Goal: Information Seeking & Learning: Learn about a topic

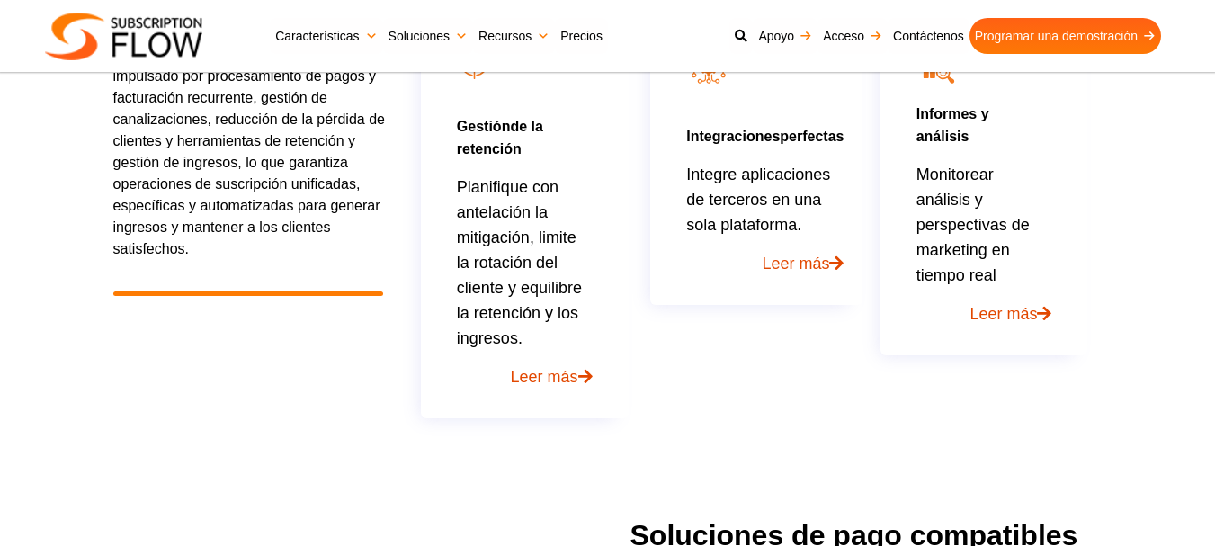
scroll to position [1350, 0]
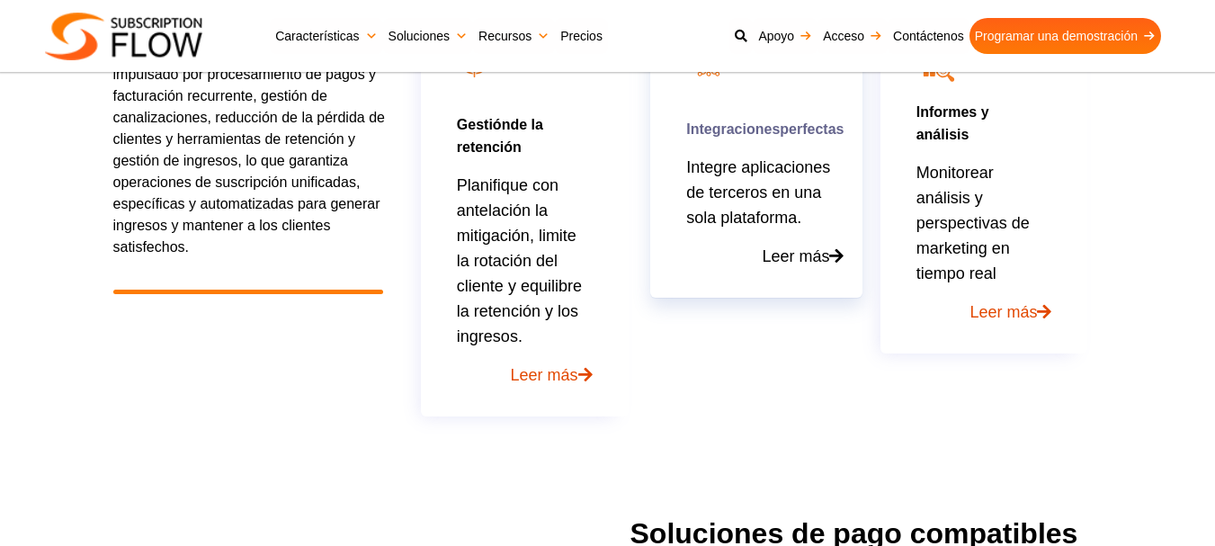
click at [787, 265] on font "Leer más" at bounding box center [795, 256] width 67 height 18
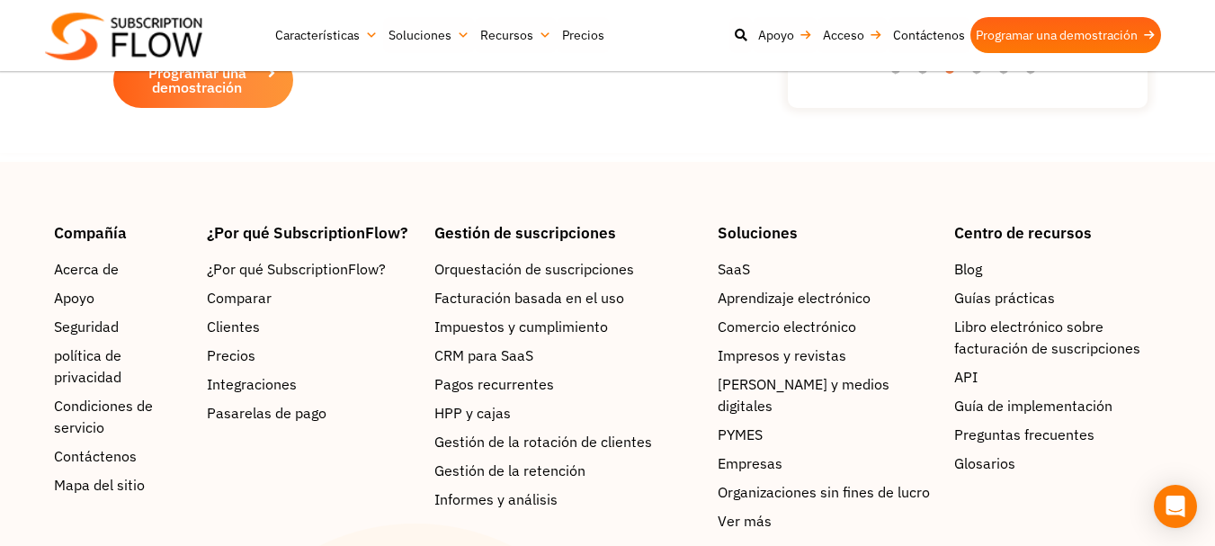
scroll to position [7647, 0]
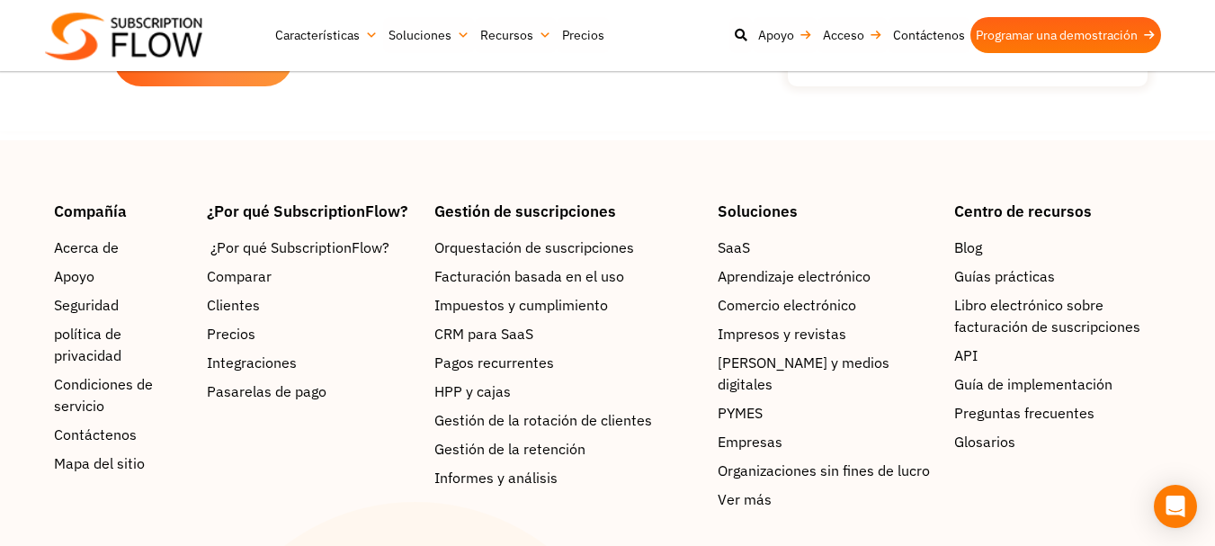
click at [348, 256] on font "¿Por qué SubscriptionFlow?" at bounding box center [300, 247] width 179 height 18
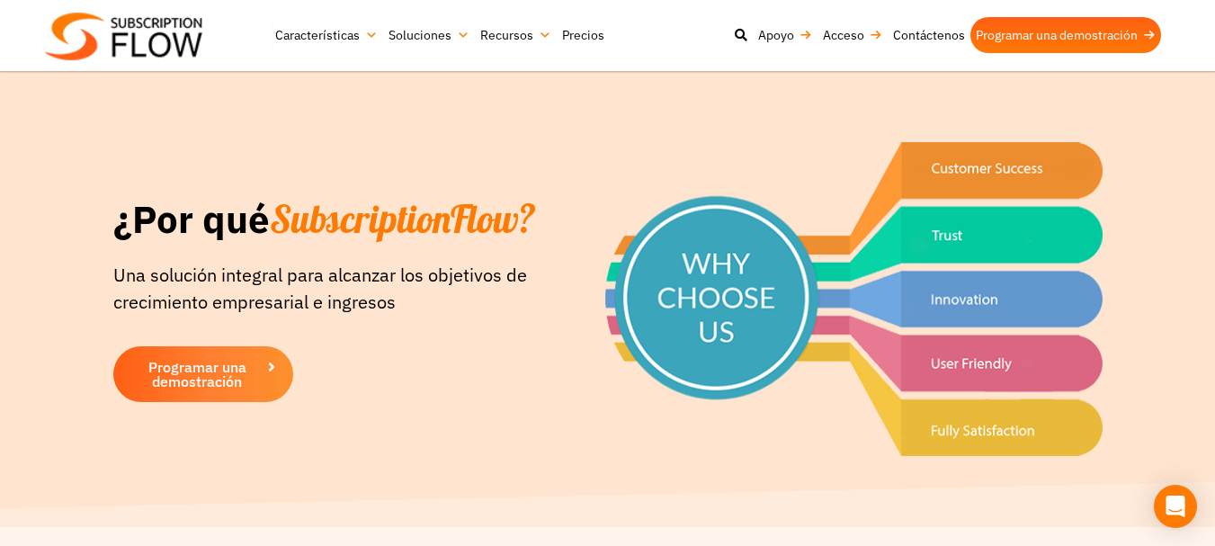
click at [575, 36] on font "Precios" at bounding box center [583, 35] width 42 height 16
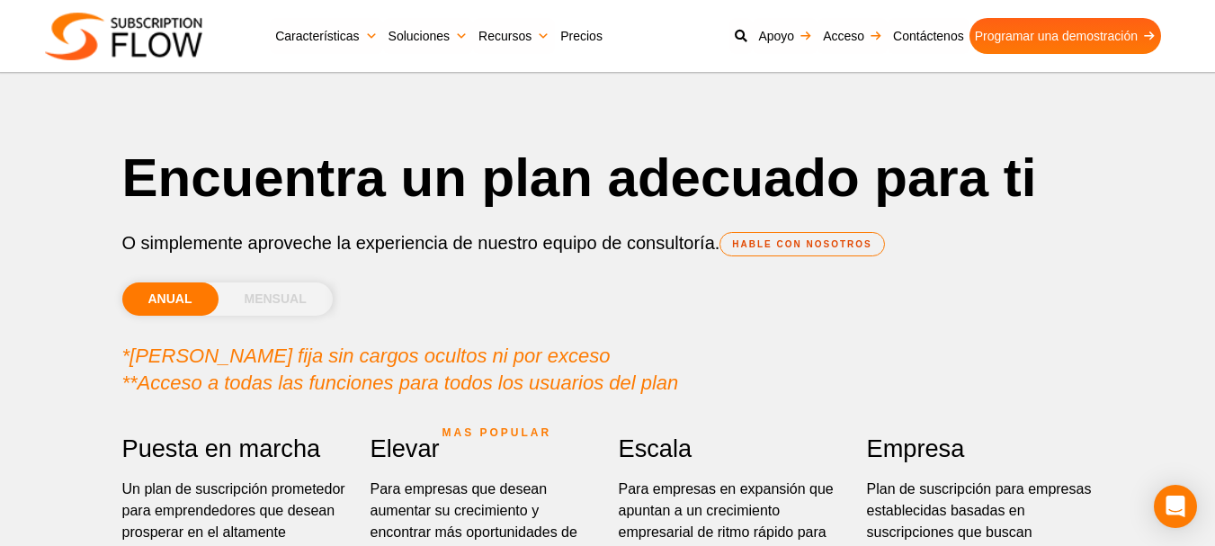
click at [274, 300] on font "MENSUAL" at bounding box center [276, 298] width 62 height 14
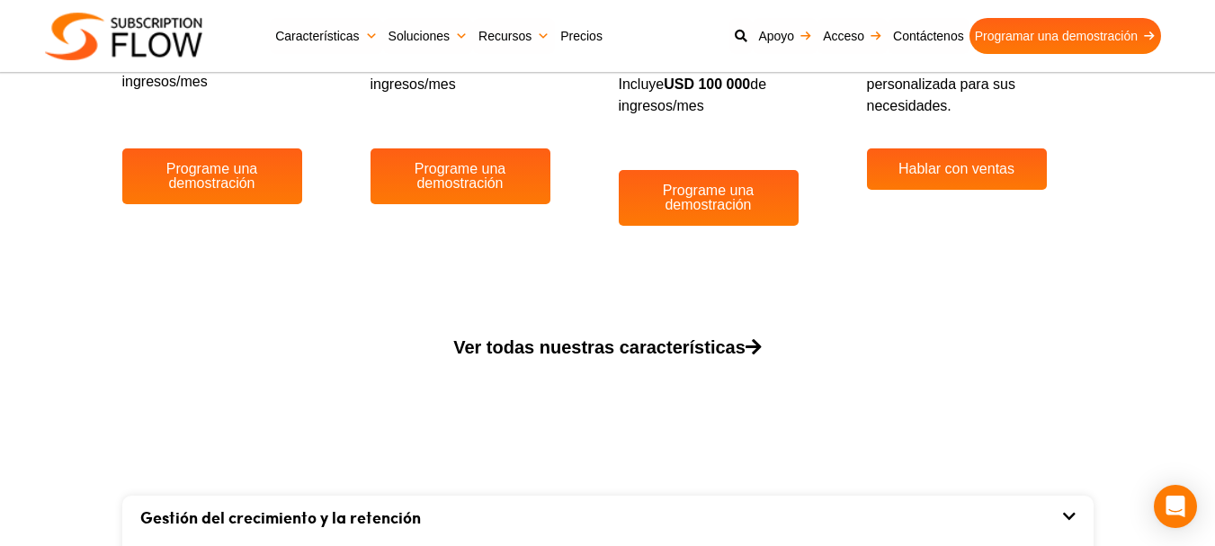
scroll to position [810, 0]
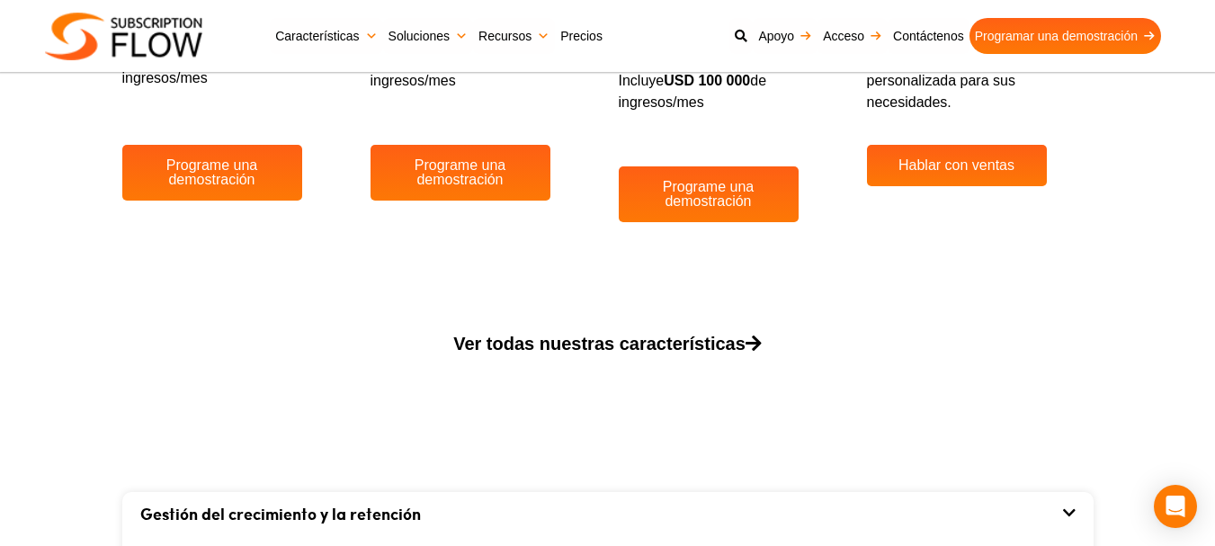
click at [637, 340] on font "Ver todas nuestras características" at bounding box center [599, 344] width 292 height 20
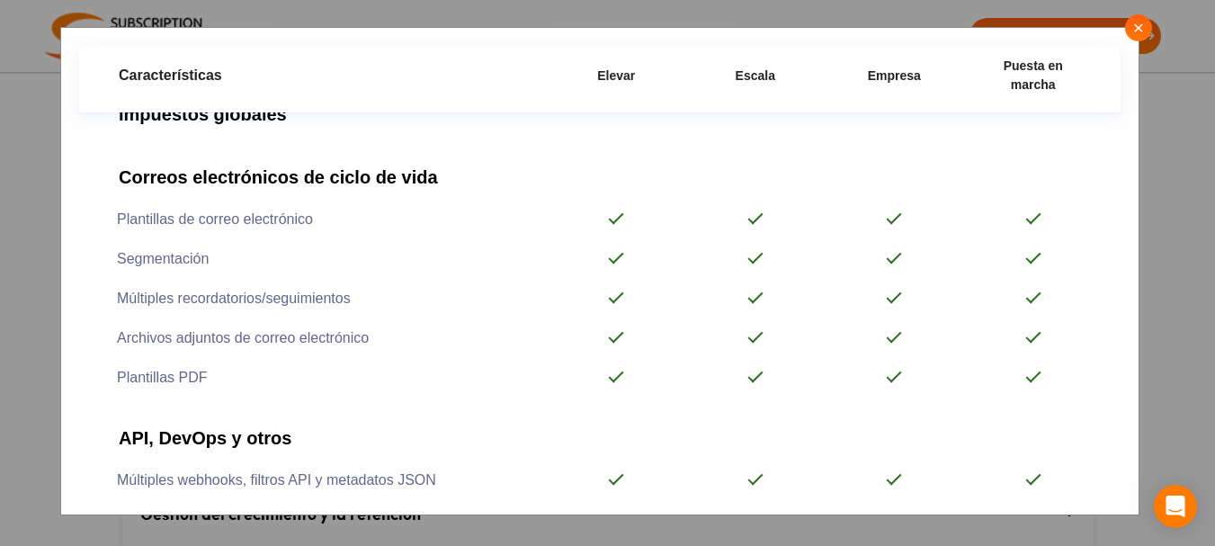
scroll to position [2883, 0]
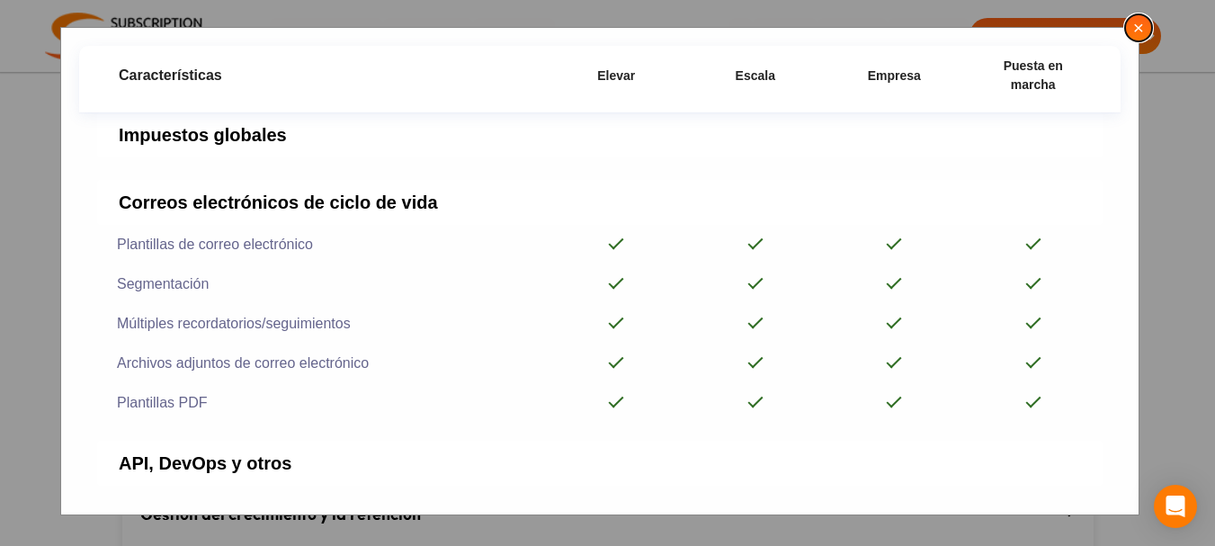
click at [1148, 29] on button "×" at bounding box center [1138, 27] width 27 height 27
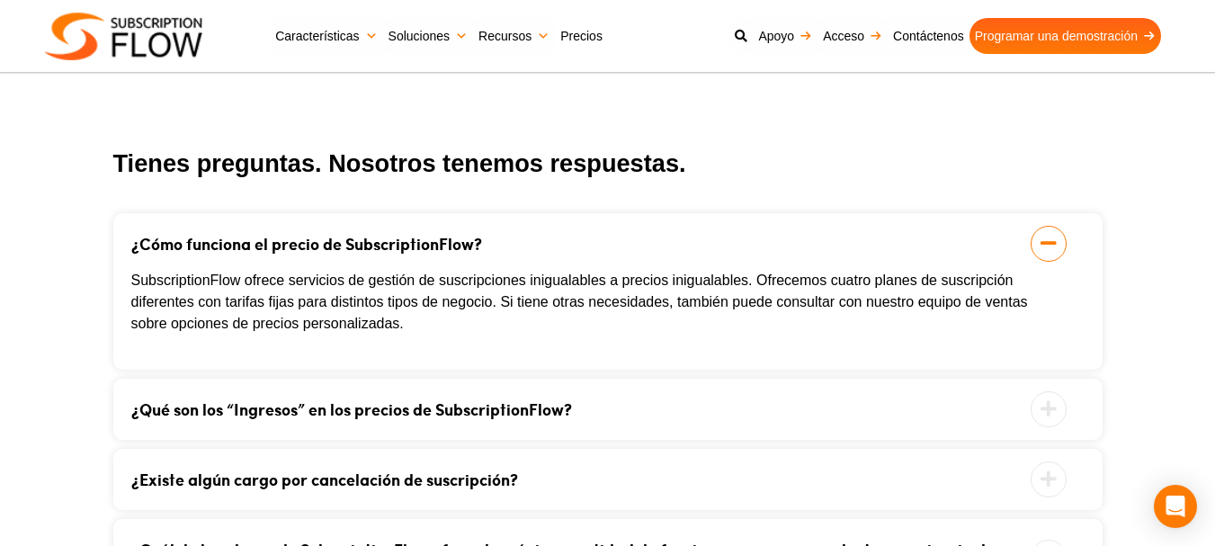
scroll to position [1979, 0]
